Goal: Information Seeking & Learning: Learn about a topic

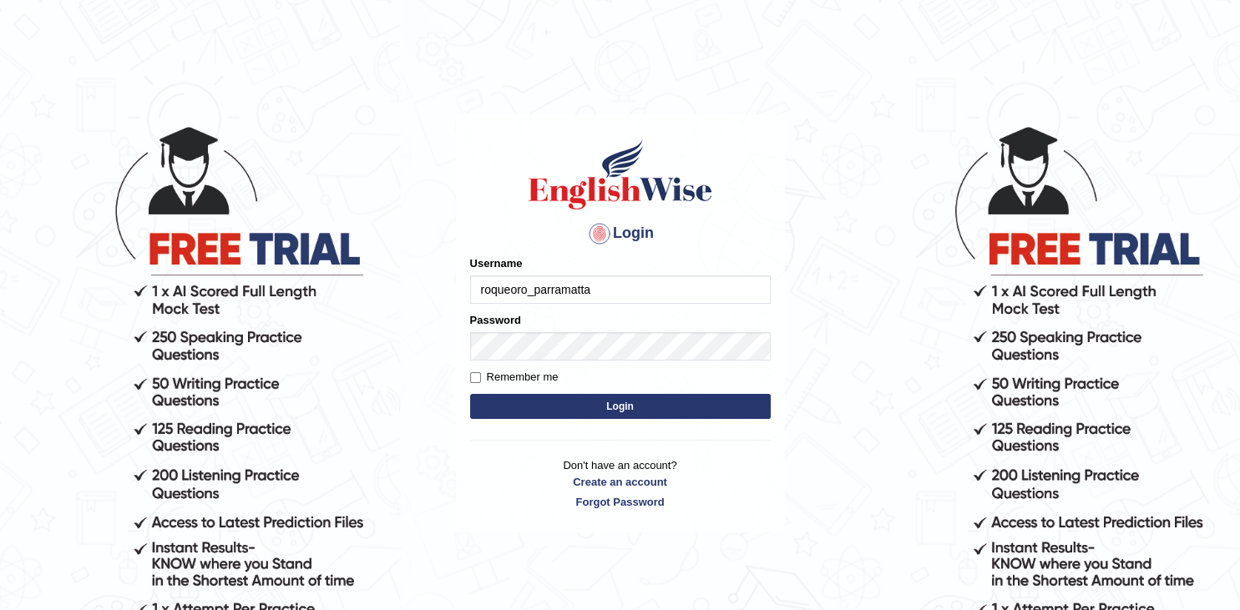
type input "roqueoro_parramatta"
click at [663, 416] on button "Login" at bounding box center [620, 406] width 301 height 25
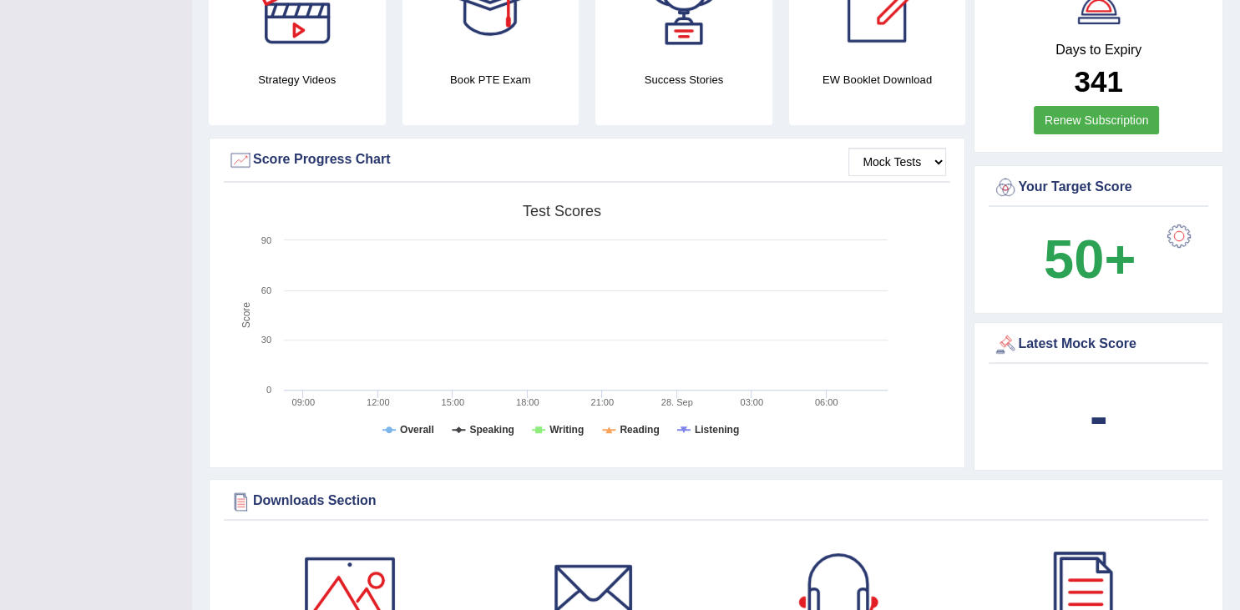
scroll to position [529, 0]
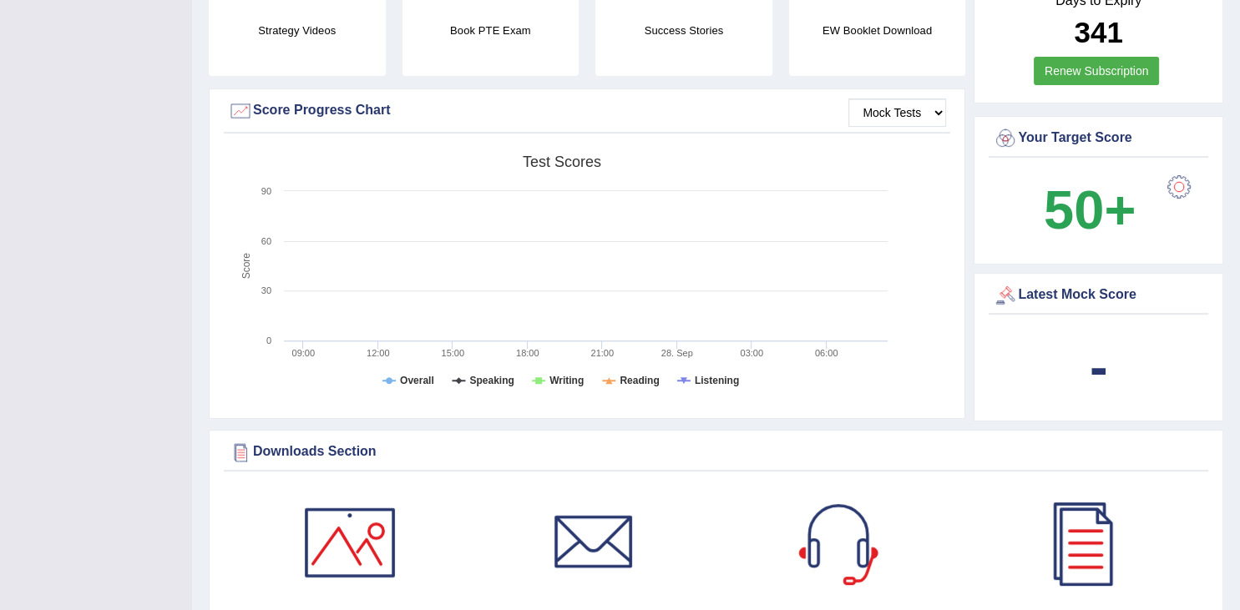
click at [1189, 184] on div at bounding box center [1178, 186] width 33 height 33
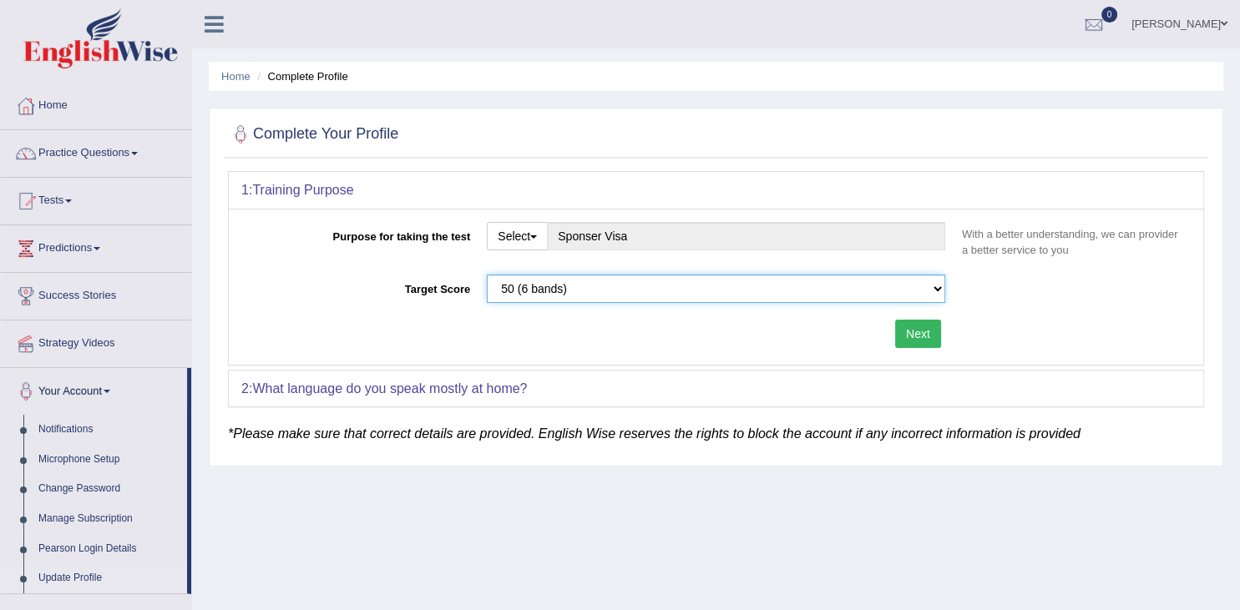
click at [487, 275] on select "Please select the correct value 50 (6 bands) 58 (6.5 bands) 65 (7 bands) 79 (8 …" at bounding box center [716, 289] width 458 height 28
click option "50 (6 bands)" at bounding box center [0, 0] width 0 height 0
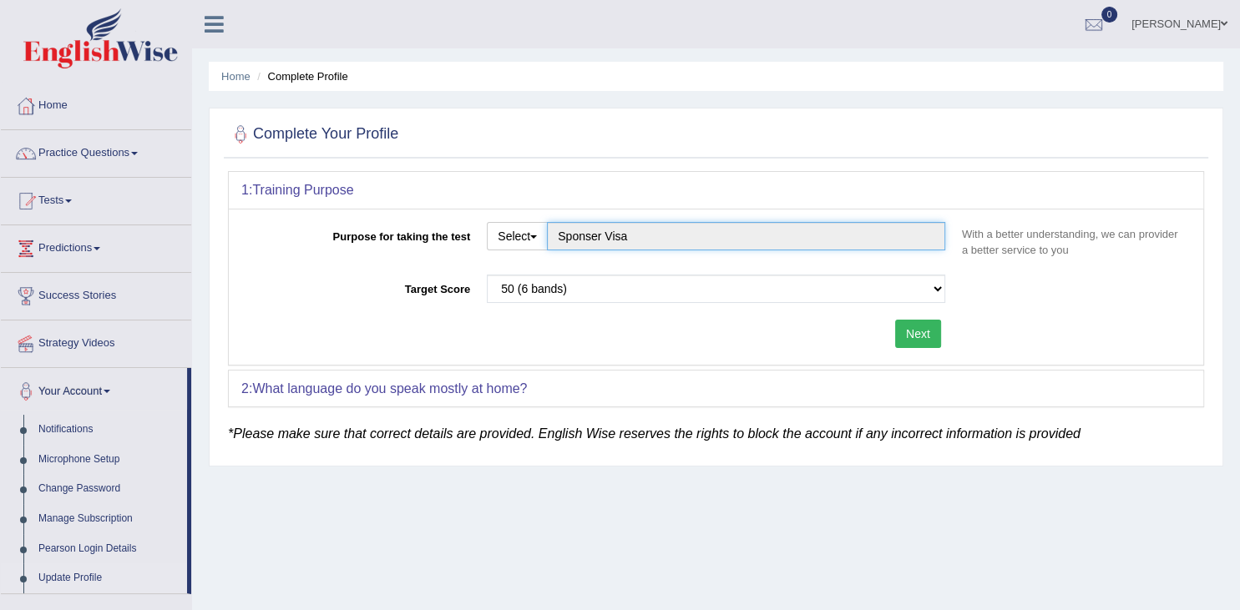
click at [645, 233] on input "Sponser Visa" at bounding box center [746, 236] width 398 height 28
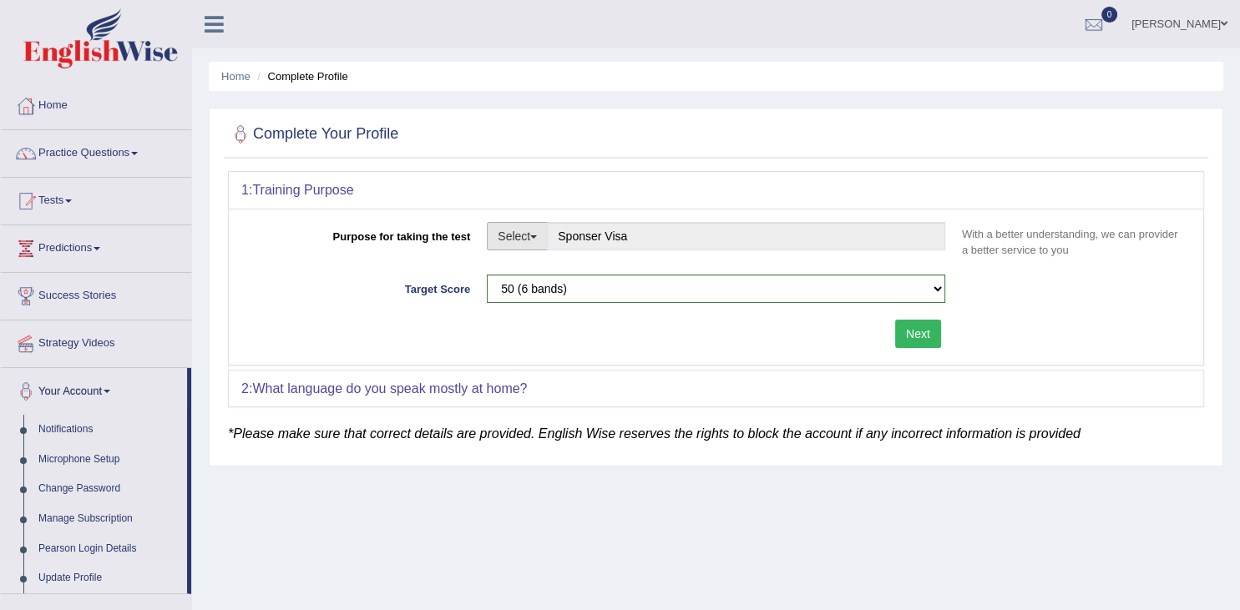
click at [533, 237] on button "Select" at bounding box center [517, 236] width 61 height 28
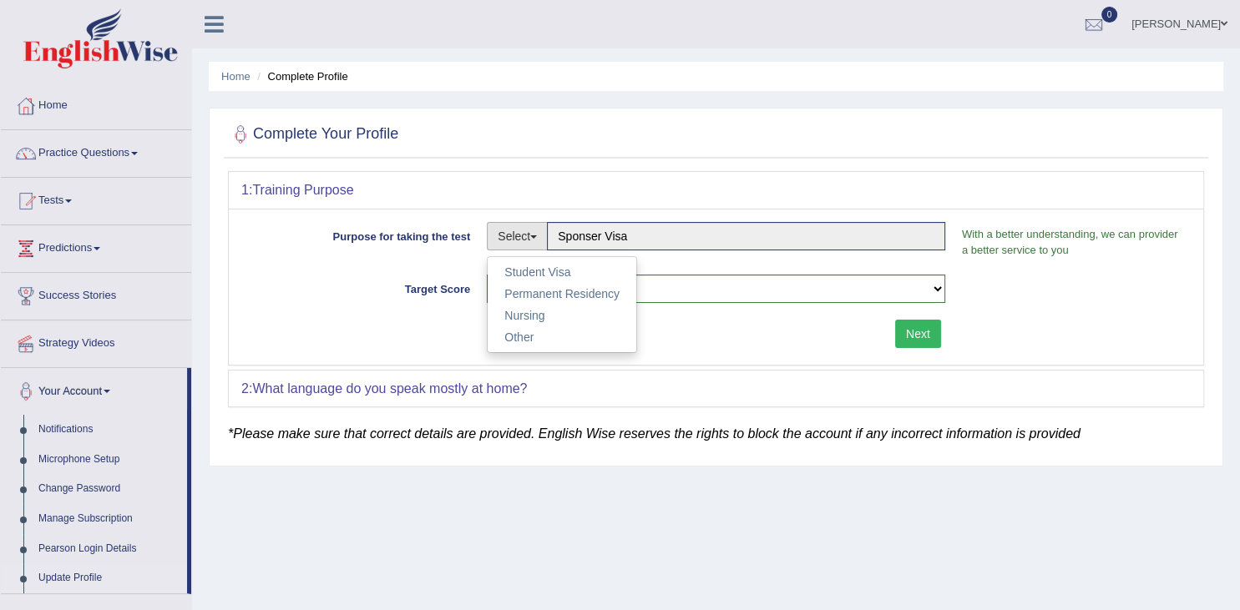
click at [762, 325] on div "Next" at bounding box center [597, 336] width 712 height 33
click at [913, 327] on button "Next" at bounding box center [918, 334] width 46 height 28
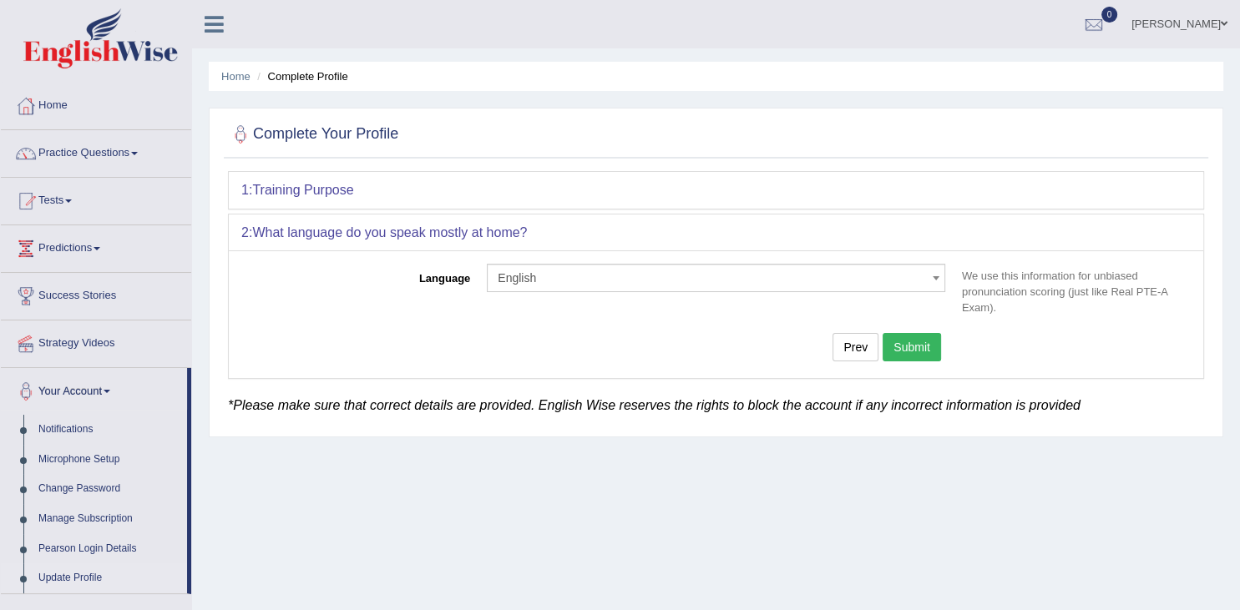
click at [919, 347] on button "Submit" at bounding box center [912, 347] width 58 height 28
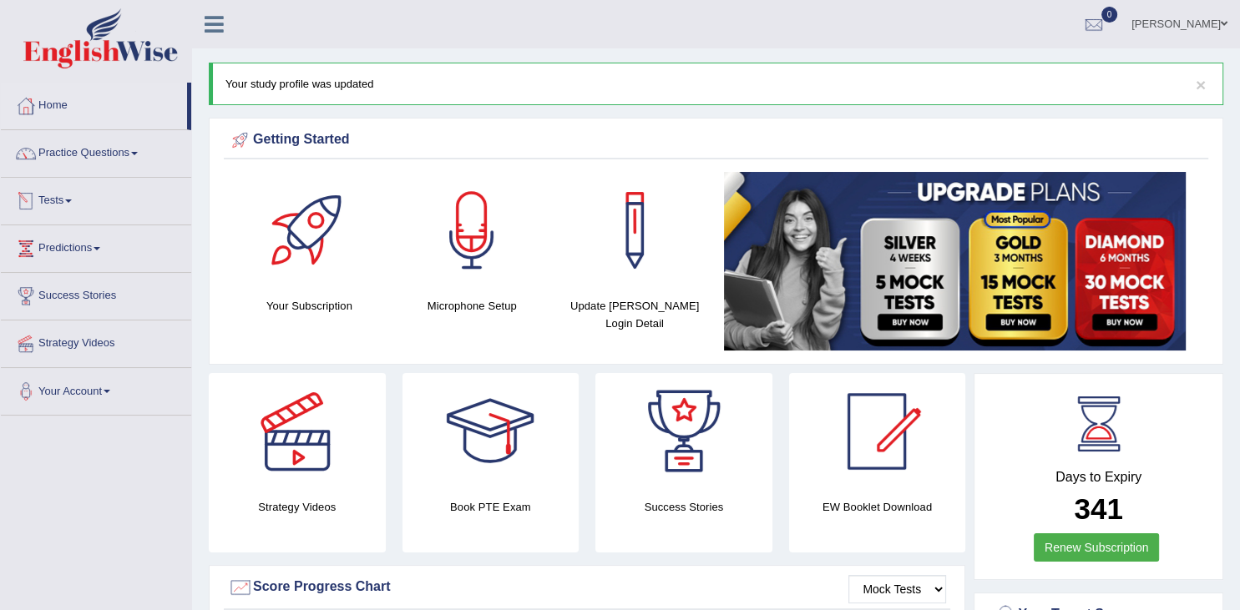
click at [72, 200] on span at bounding box center [68, 201] width 7 height 3
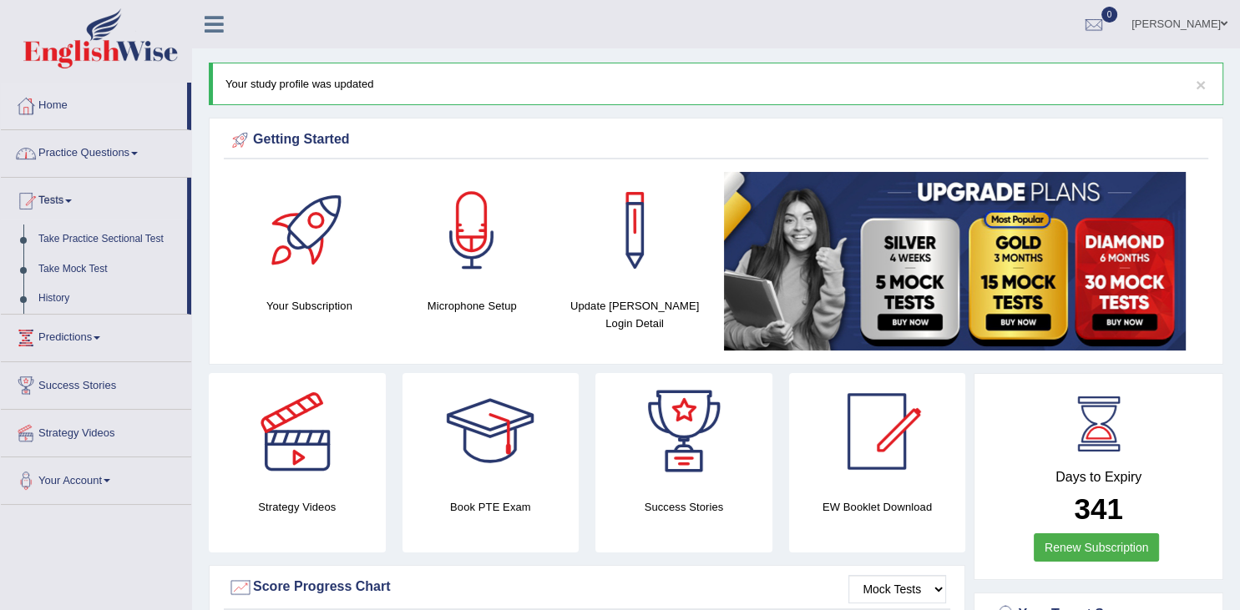
click at [84, 153] on link "Practice Questions" at bounding box center [96, 151] width 190 height 42
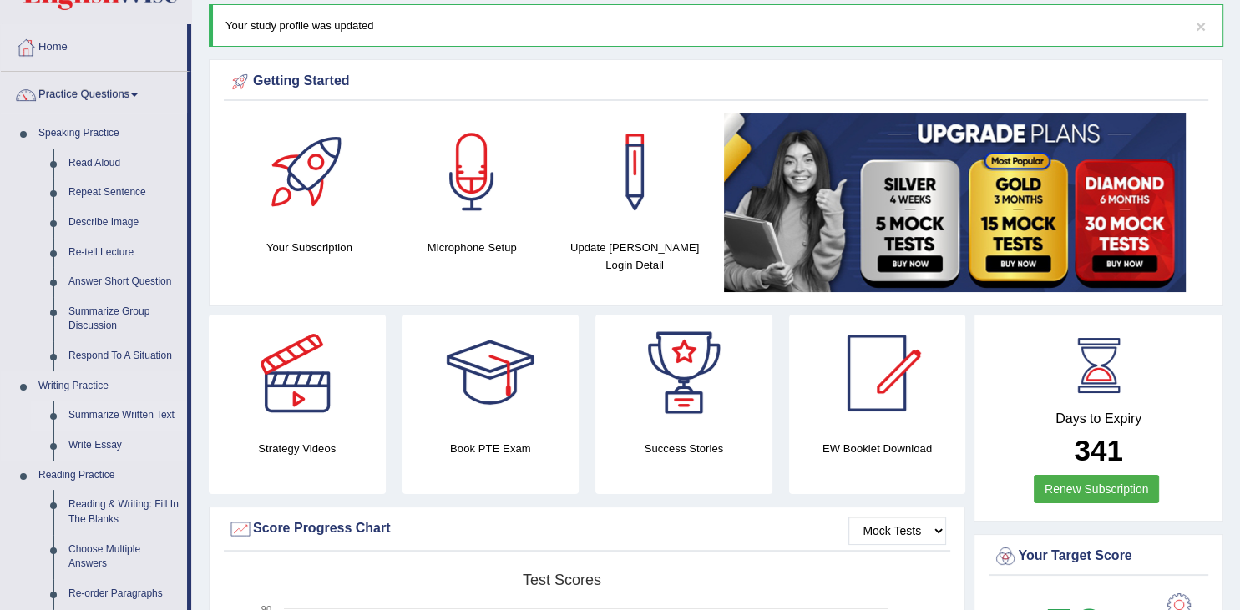
scroll to position [53, 0]
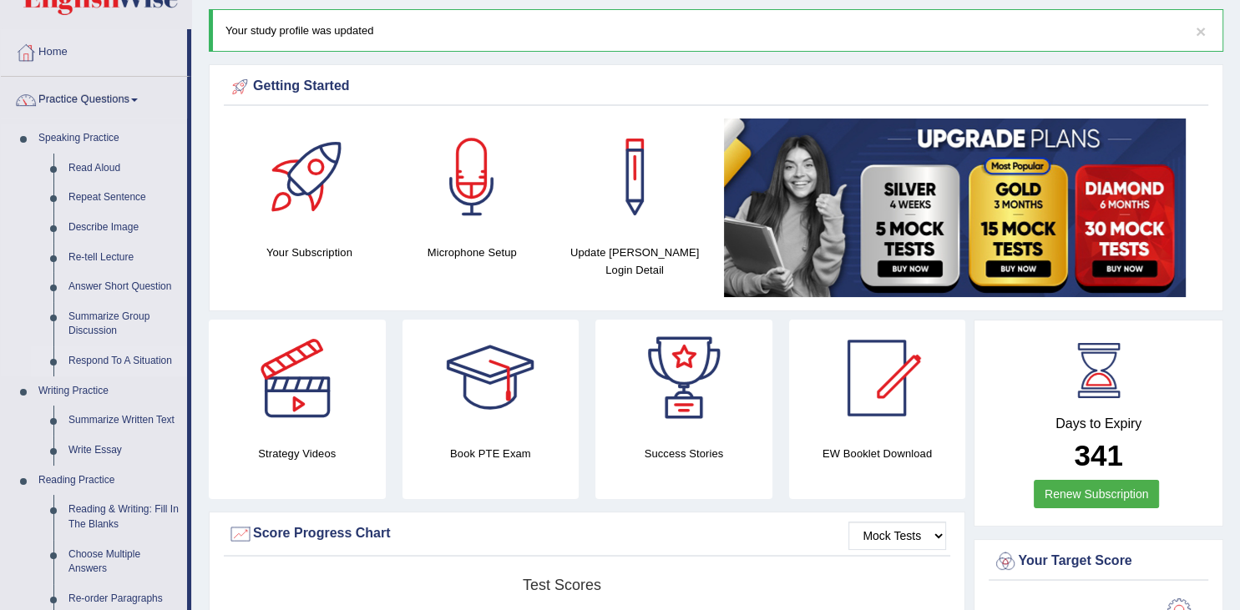
click at [119, 365] on link "Respond To A Situation" at bounding box center [124, 362] width 126 height 30
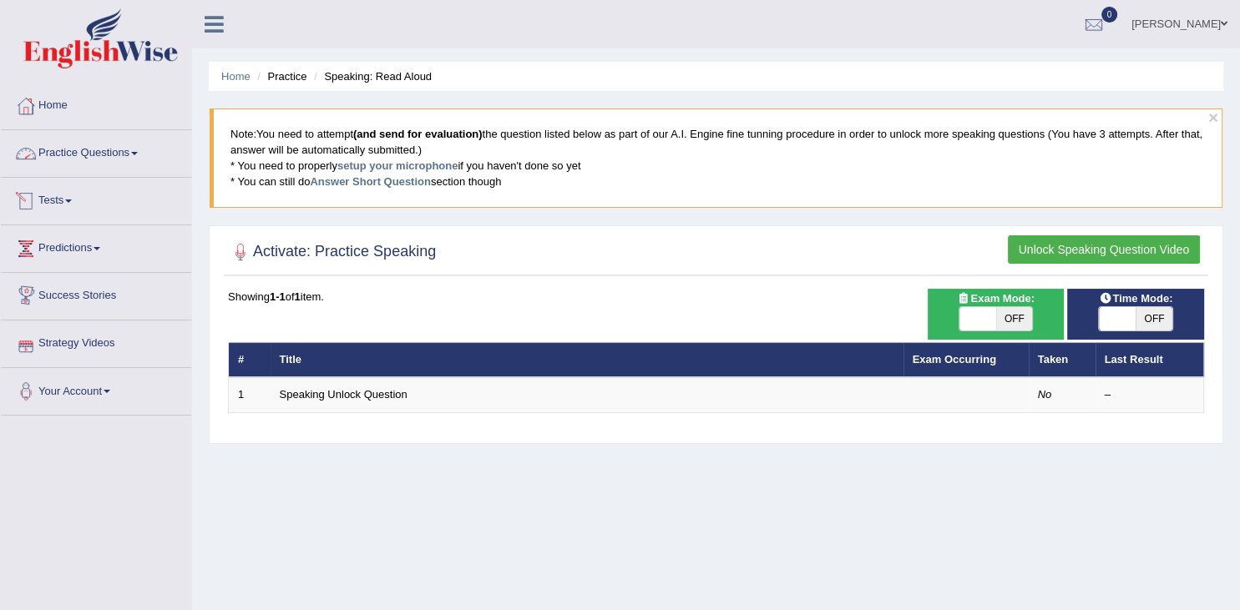
click at [70, 159] on link "Practice Questions" at bounding box center [96, 151] width 190 height 42
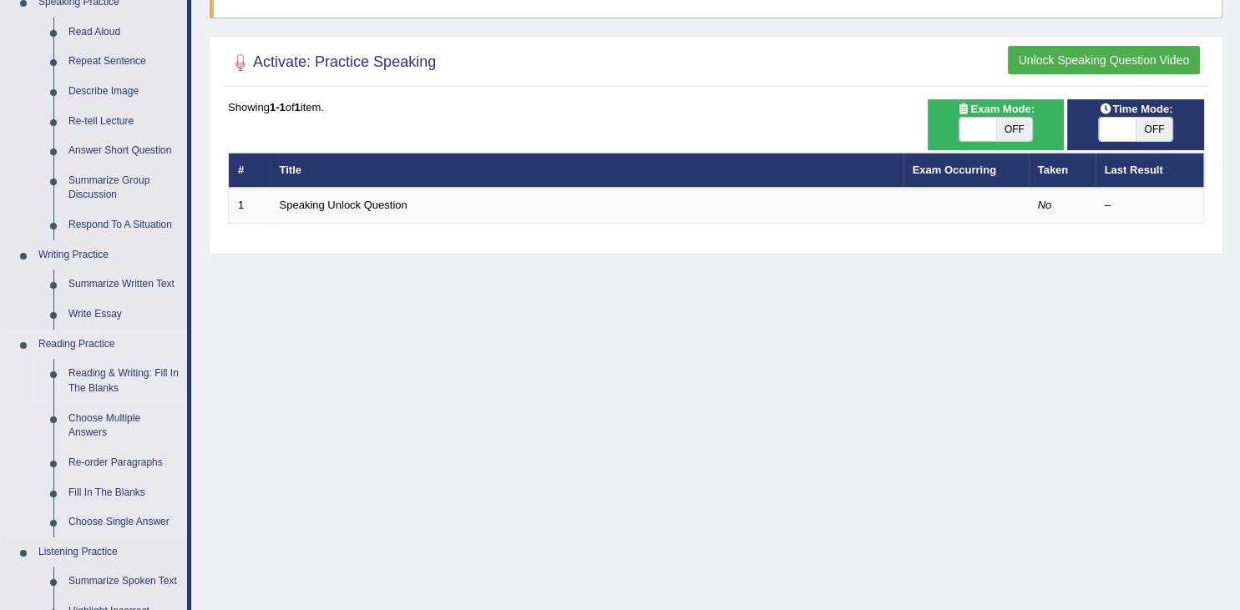
scroll to position [264, 0]
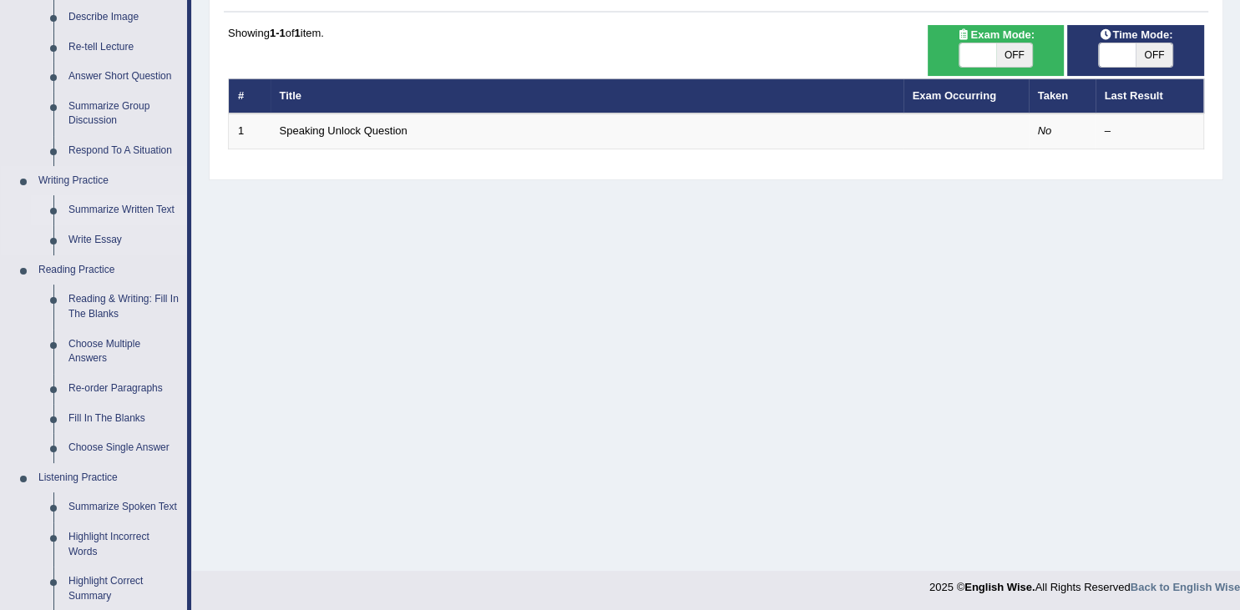
click at [115, 212] on link "Summarize Written Text" at bounding box center [124, 210] width 126 height 30
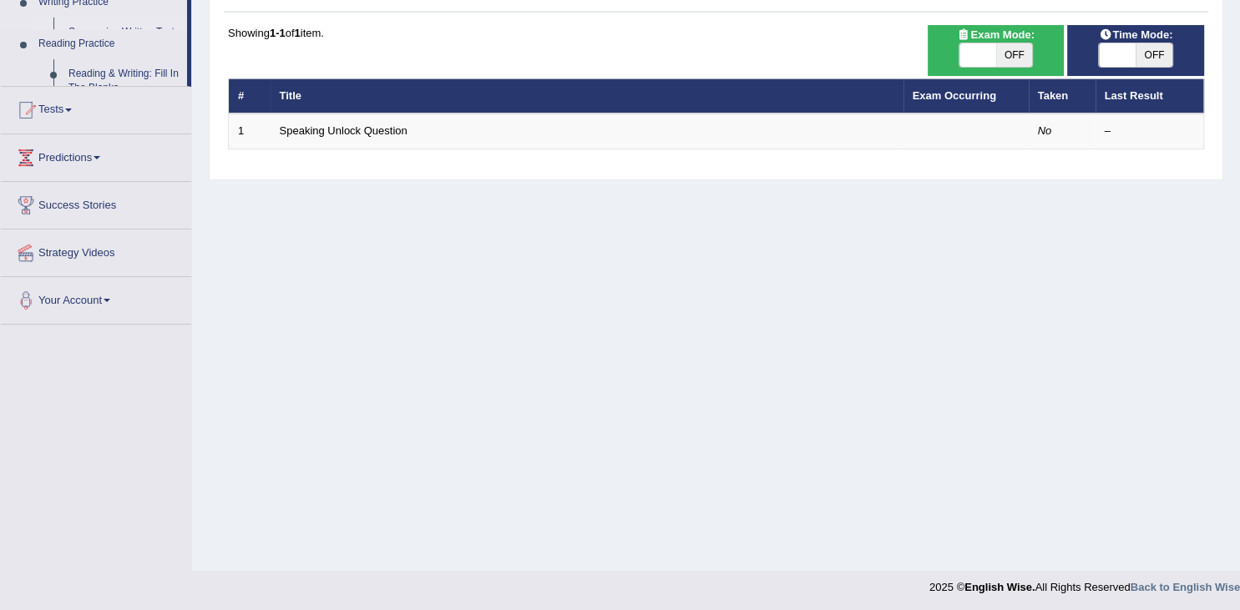
scroll to position [0, 0]
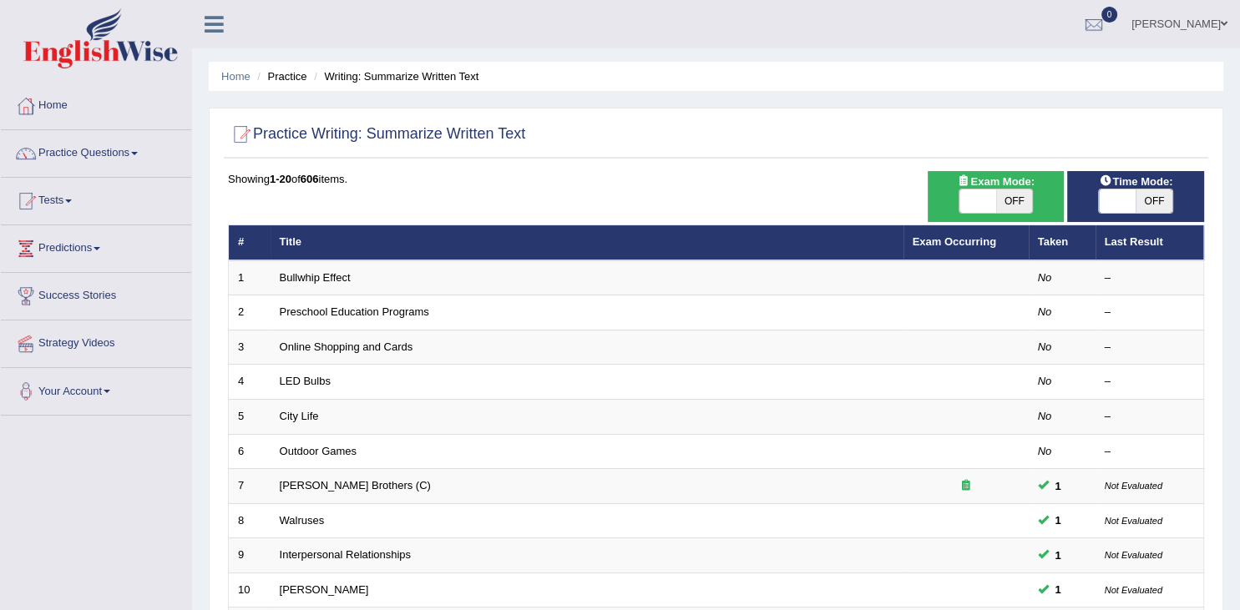
click at [1123, 202] on span at bounding box center [1117, 201] width 37 height 23
checkbox input "true"
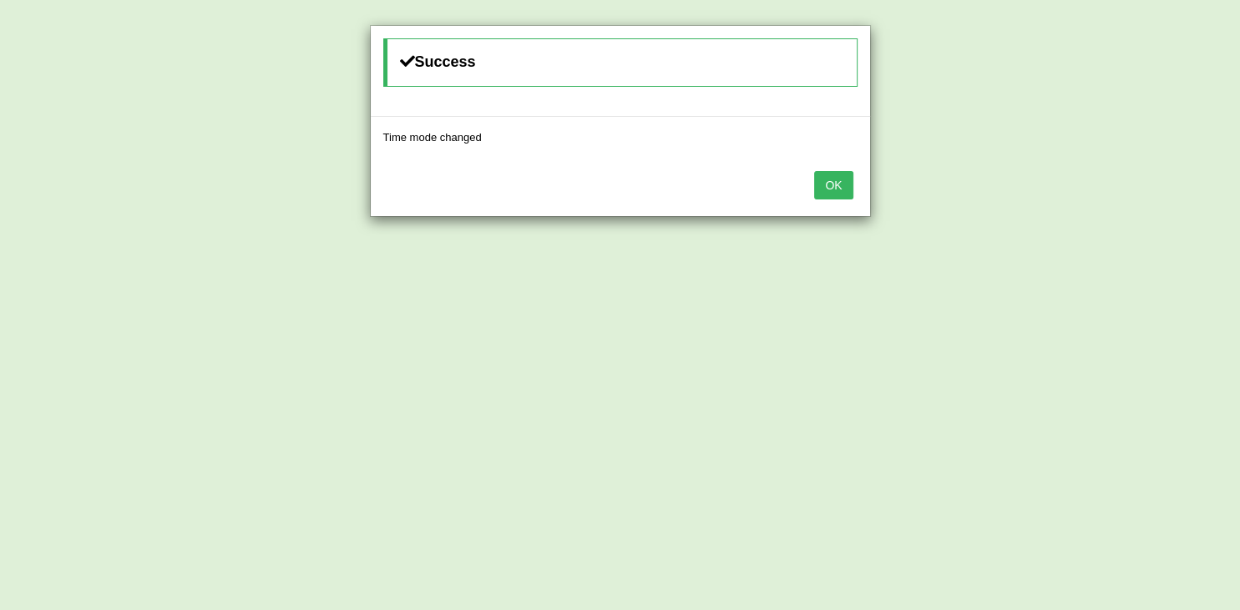
click at [819, 179] on button "OK" at bounding box center [833, 185] width 38 height 28
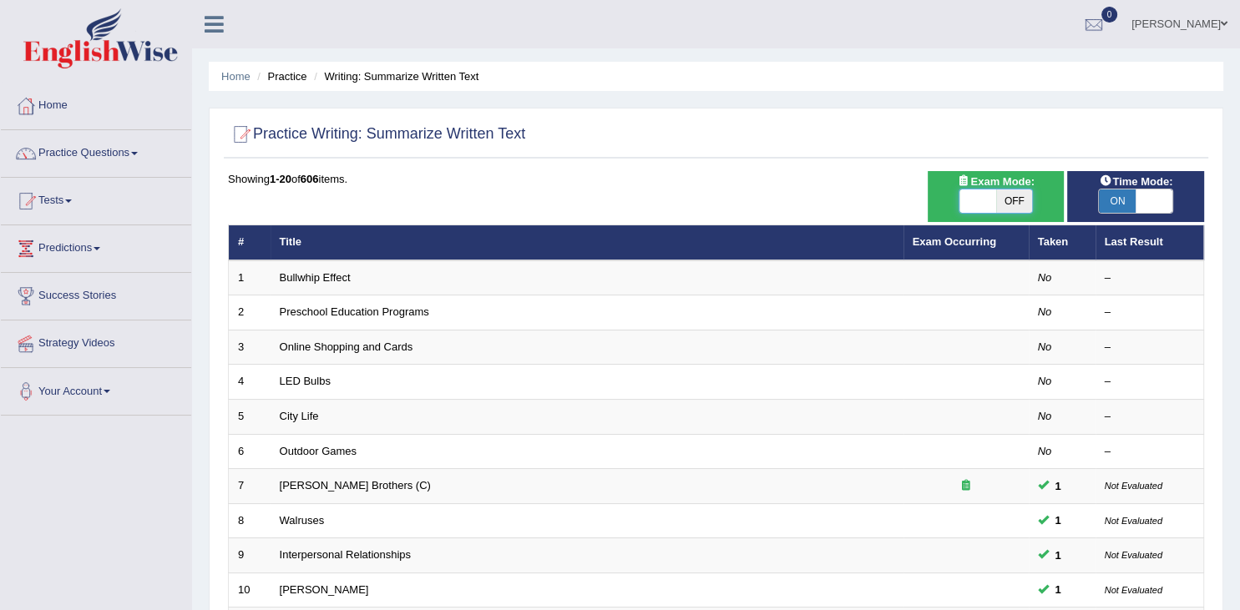
click at [977, 201] on span at bounding box center [977, 201] width 37 height 23
checkbox input "true"
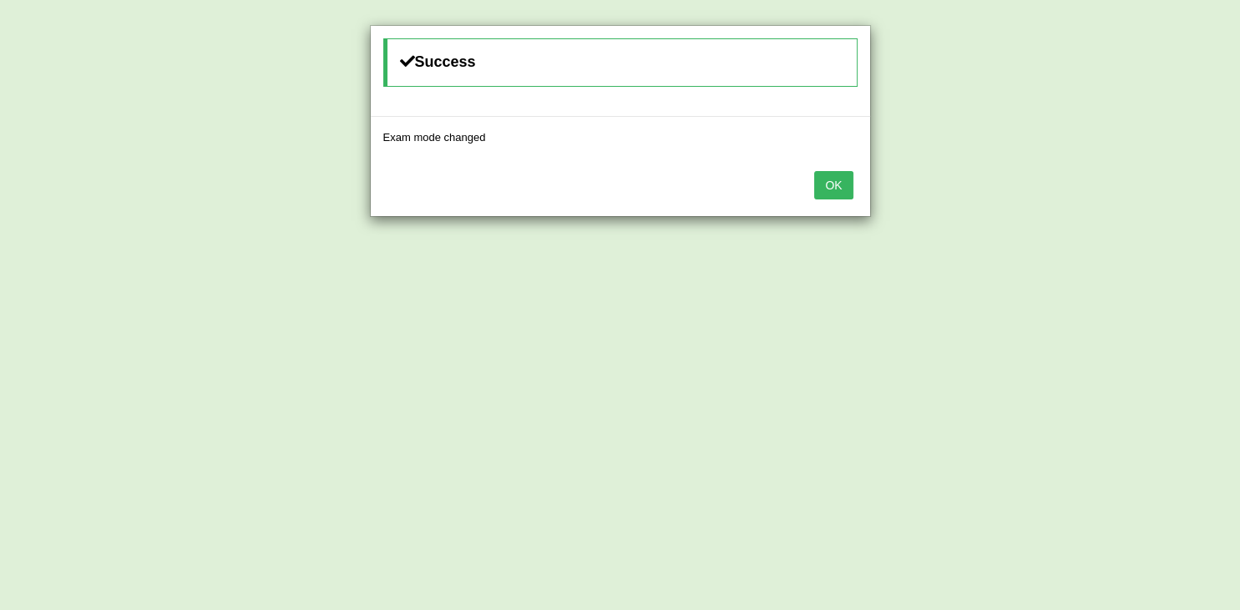
click at [842, 175] on button "OK" at bounding box center [833, 185] width 38 height 28
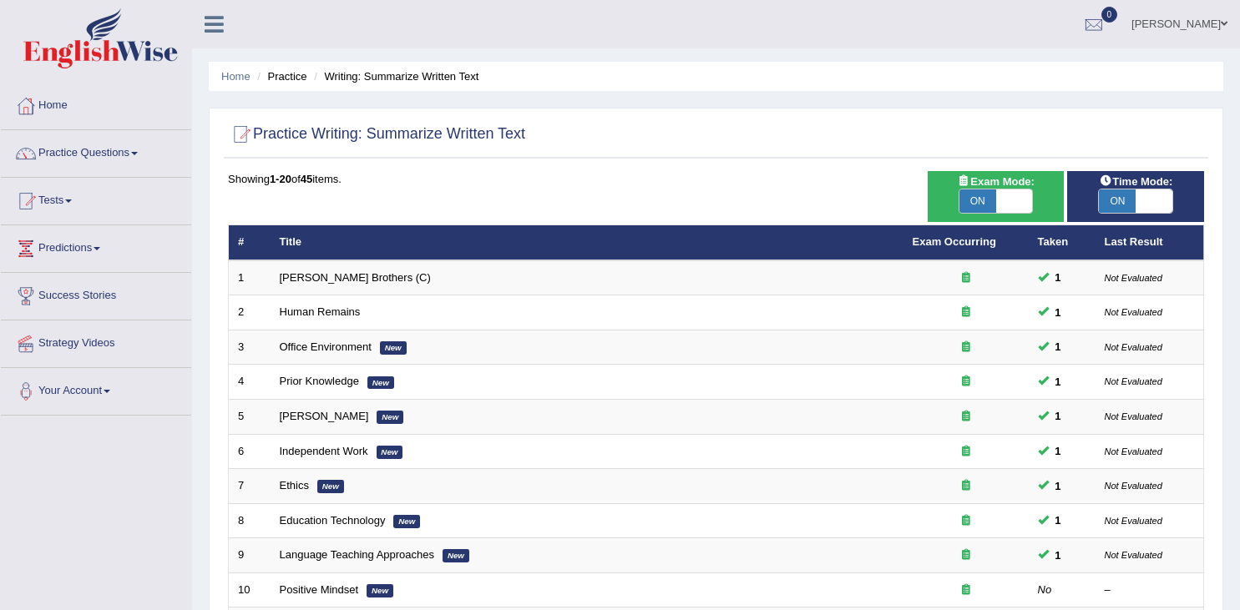
scroll to position [176, 0]
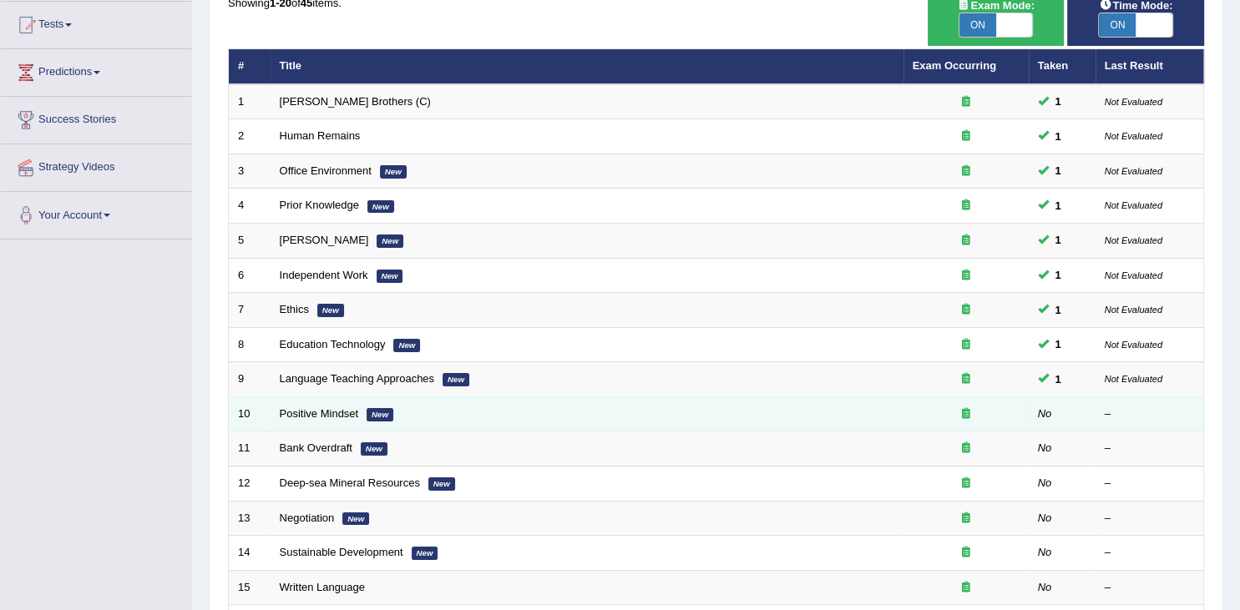
click at [539, 404] on td "Positive Mindset New" at bounding box center [587, 414] width 633 height 35
click at [312, 413] on link "Positive Mindset" at bounding box center [319, 413] width 79 height 13
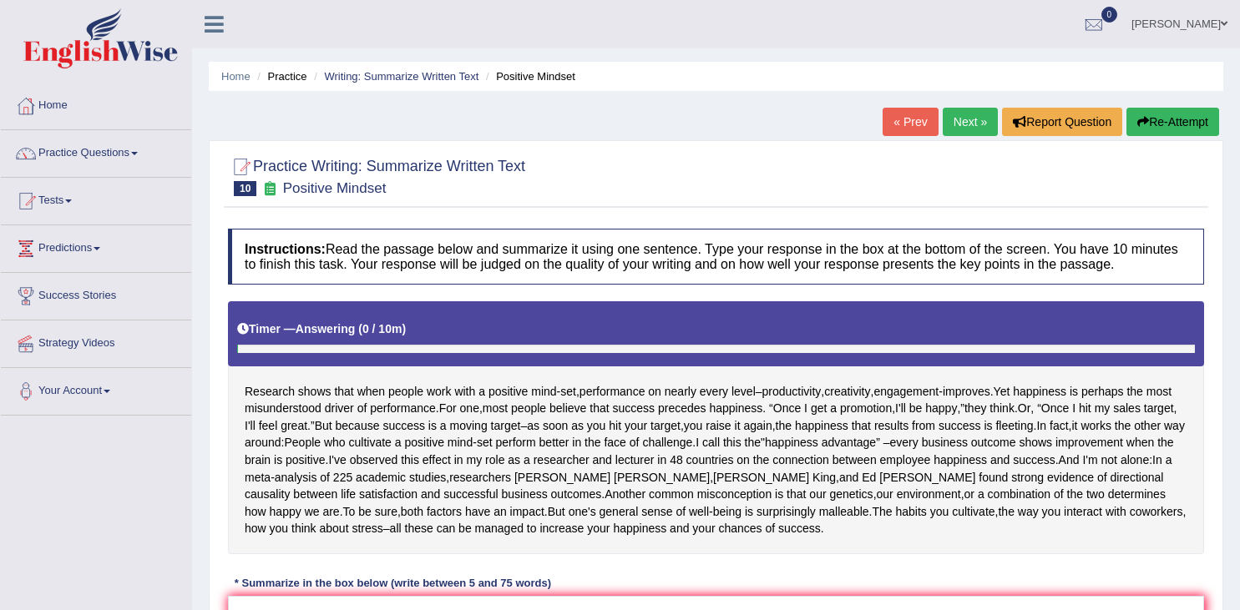
scroll to position [264, 0]
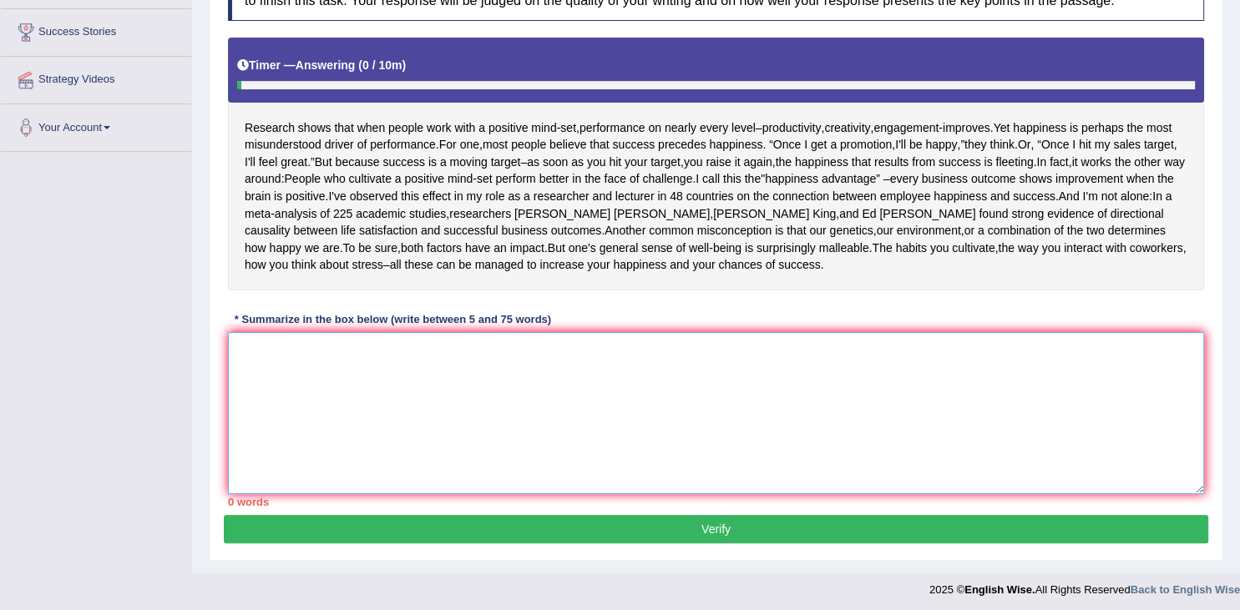
click at [299, 342] on textarea at bounding box center [716, 413] width 976 height 162
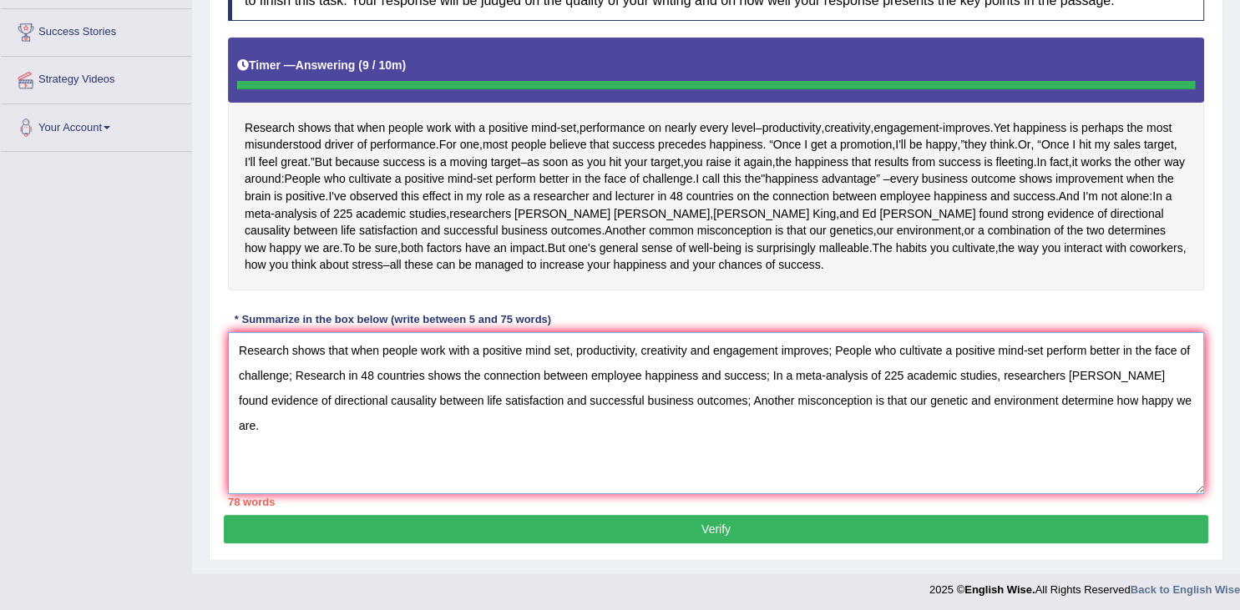
type textarea "Research shows that when people work with a positive mind set, productivity, cr…"
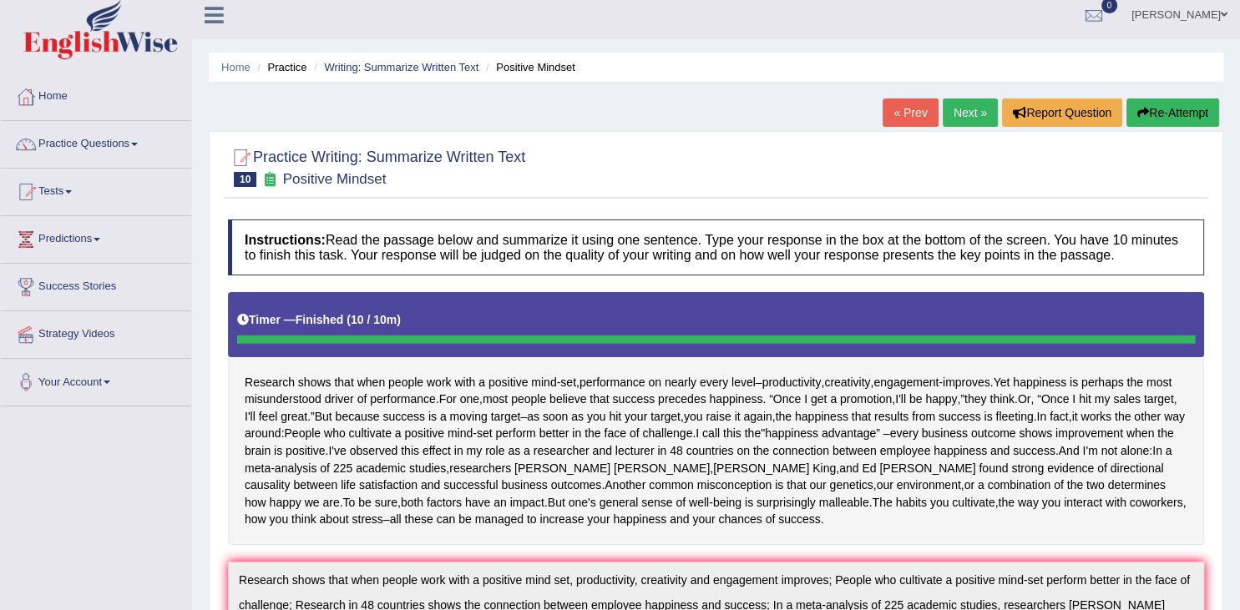
scroll to position [0, 0]
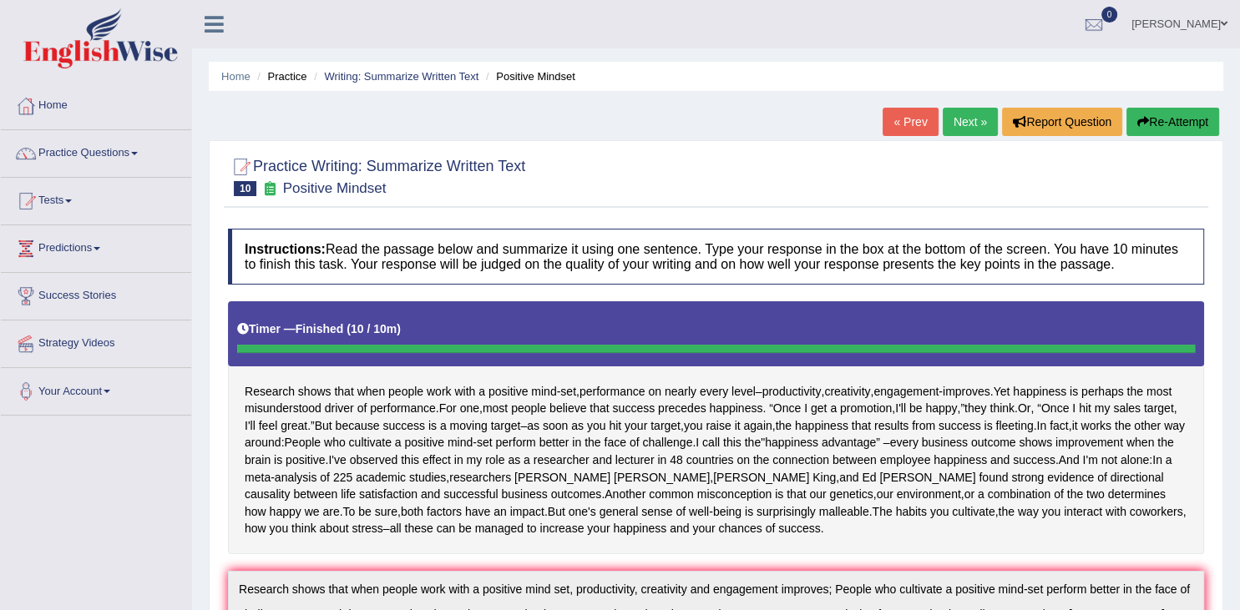
click at [1179, 122] on button "Re-Attempt" at bounding box center [1172, 122] width 93 height 28
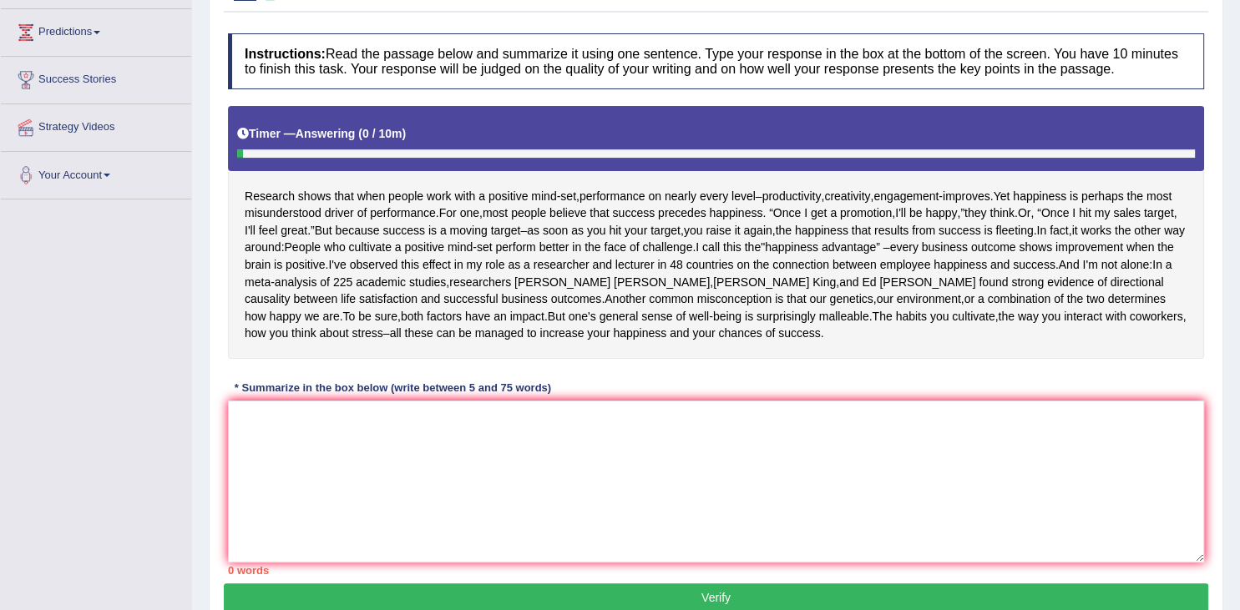
scroll to position [220, 0]
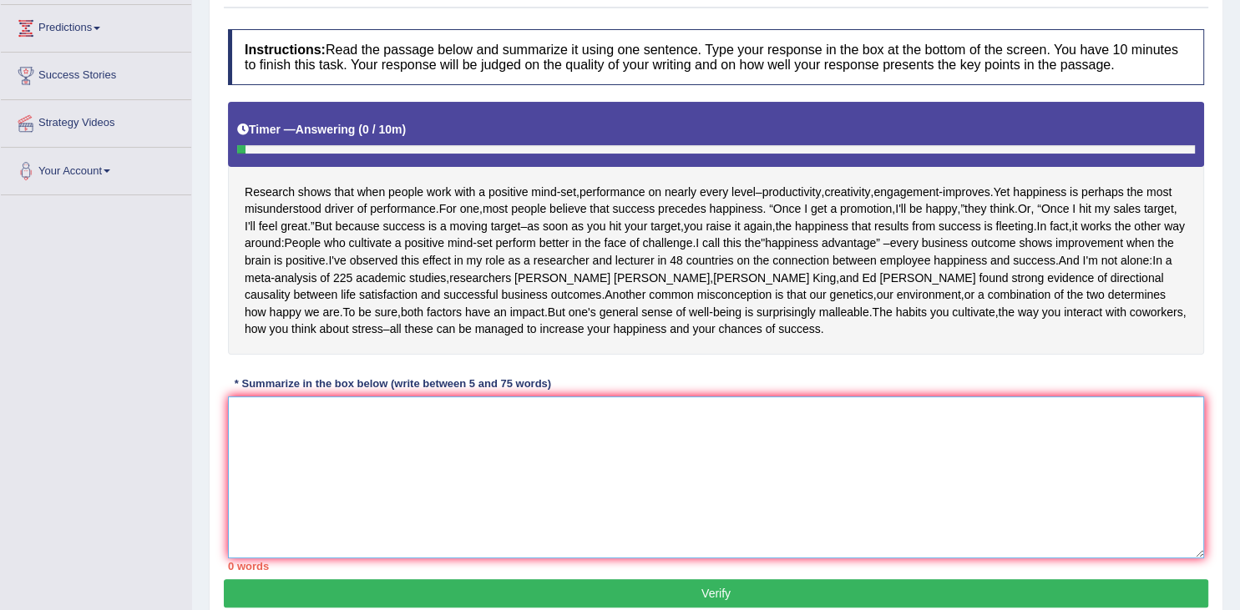
click at [271, 401] on textarea at bounding box center [716, 478] width 976 height 162
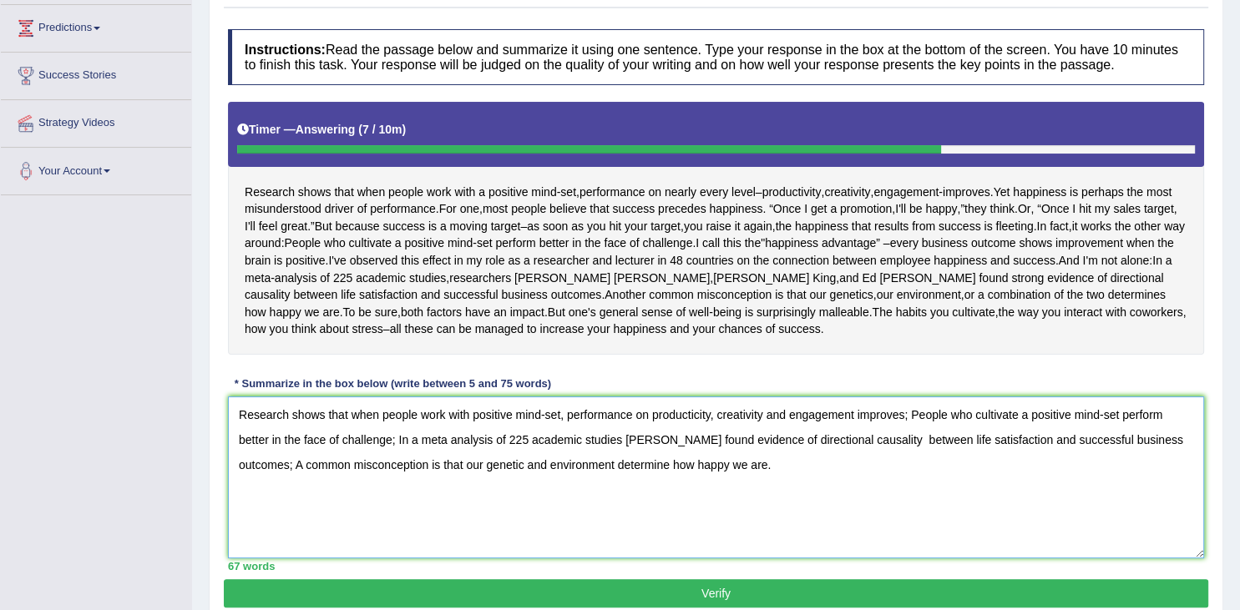
scroll to position [286, 0]
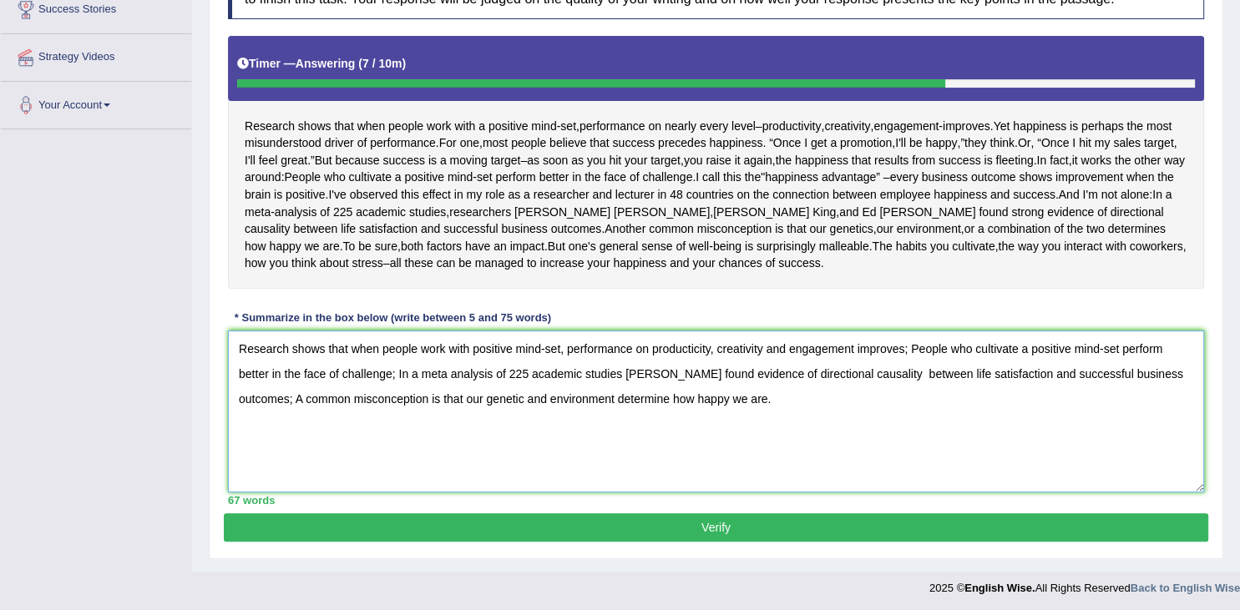
click at [931, 369] on textarea "Research shows that when people work with positive mind-set, performance on pro…" at bounding box center [716, 412] width 976 height 162
click at [788, 394] on textarea "Research shows that when people work with positive mind-set, performance on pro…" at bounding box center [716, 412] width 976 height 162
click at [773, 399] on textarea "Research shows that when people work with positive mind-set, performance on pro…" at bounding box center [716, 412] width 976 height 162
type textarea "Research shows that when people work with positive mind-set, performance on pro…"
click at [736, 519] on button "Verify" at bounding box center [716, 528] width 984 height 28
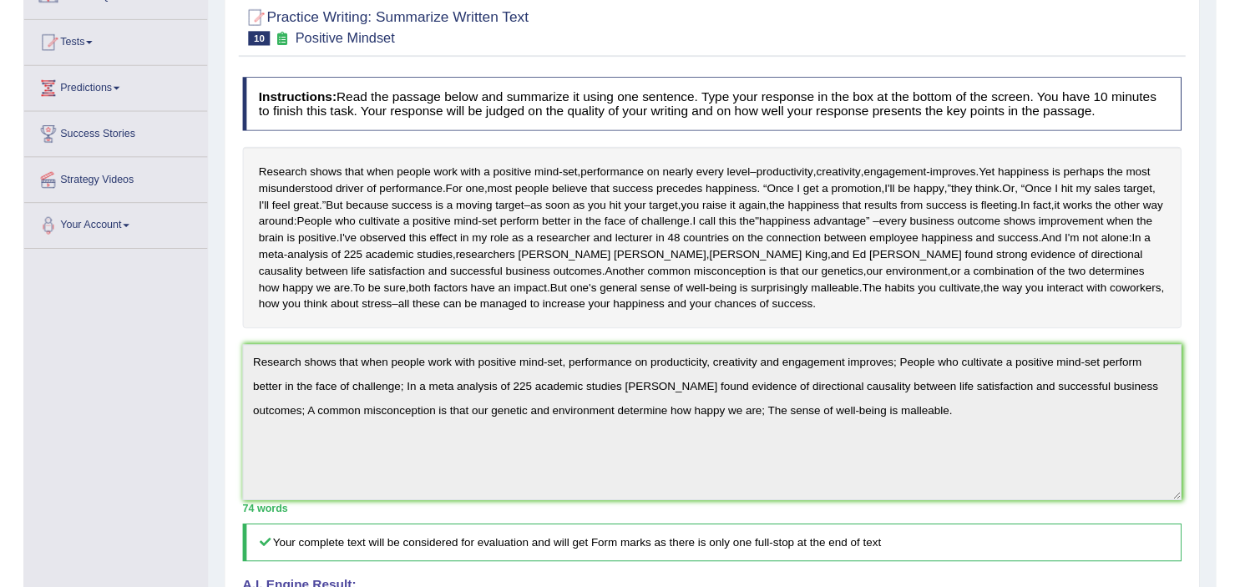
scroll to position [0, 0]
